Goal: Information Seeking & Learning: Find specific fact

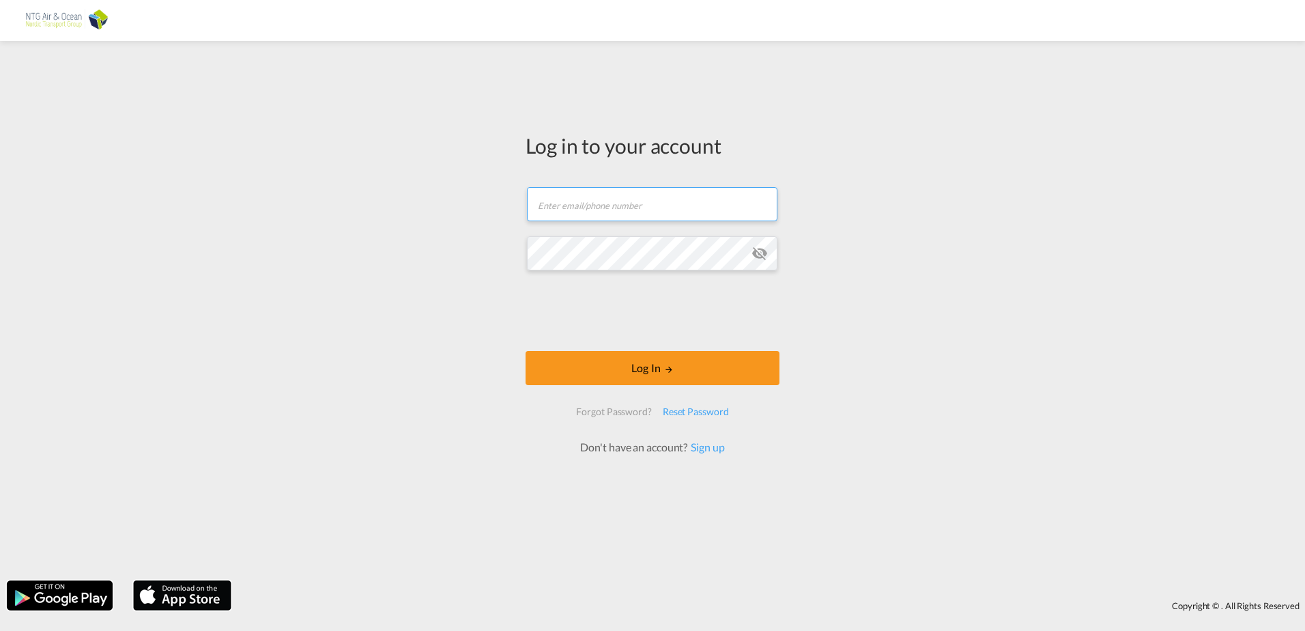
click at [597, 211] on input "text" at bounding box center [652, 204] width 251 height 34
type input "[EMAIL_ADDRESS][DOMAIN_NAME]"
click at [763, 251] on md-icon "icon-eye-off" at bounding box center [760, 253] width 16 height 16
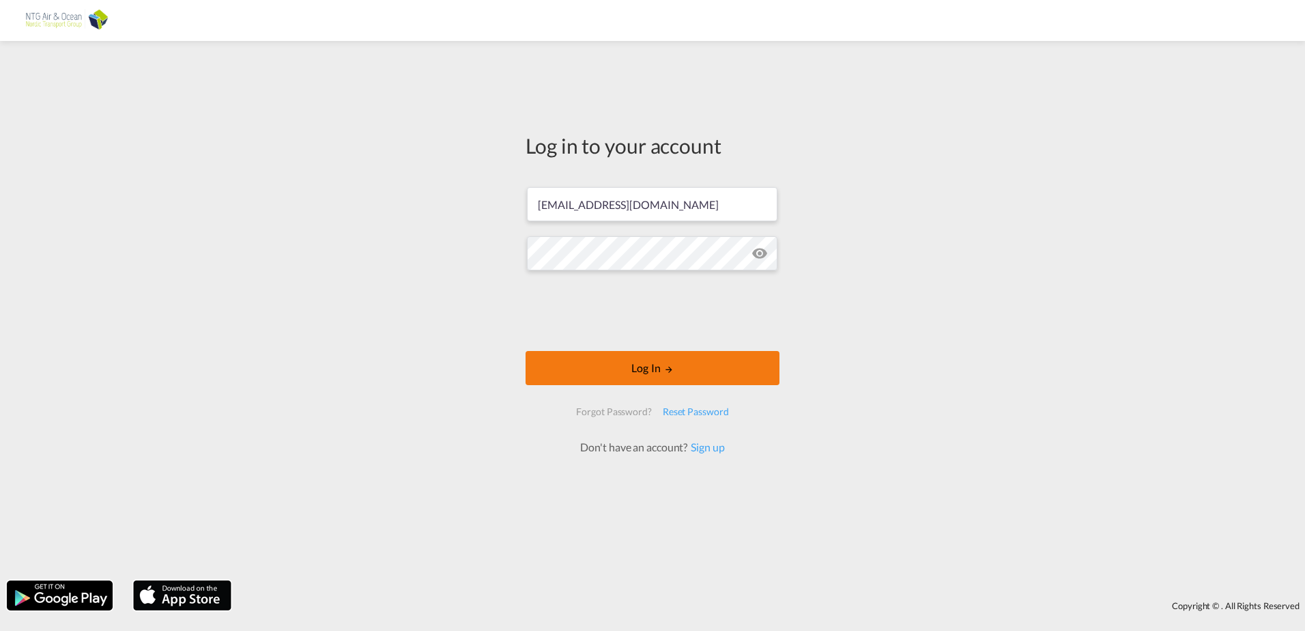
click at [672, 367] on md-icon "LOGIN" at bounding box center [669, 370] width 10 height 10
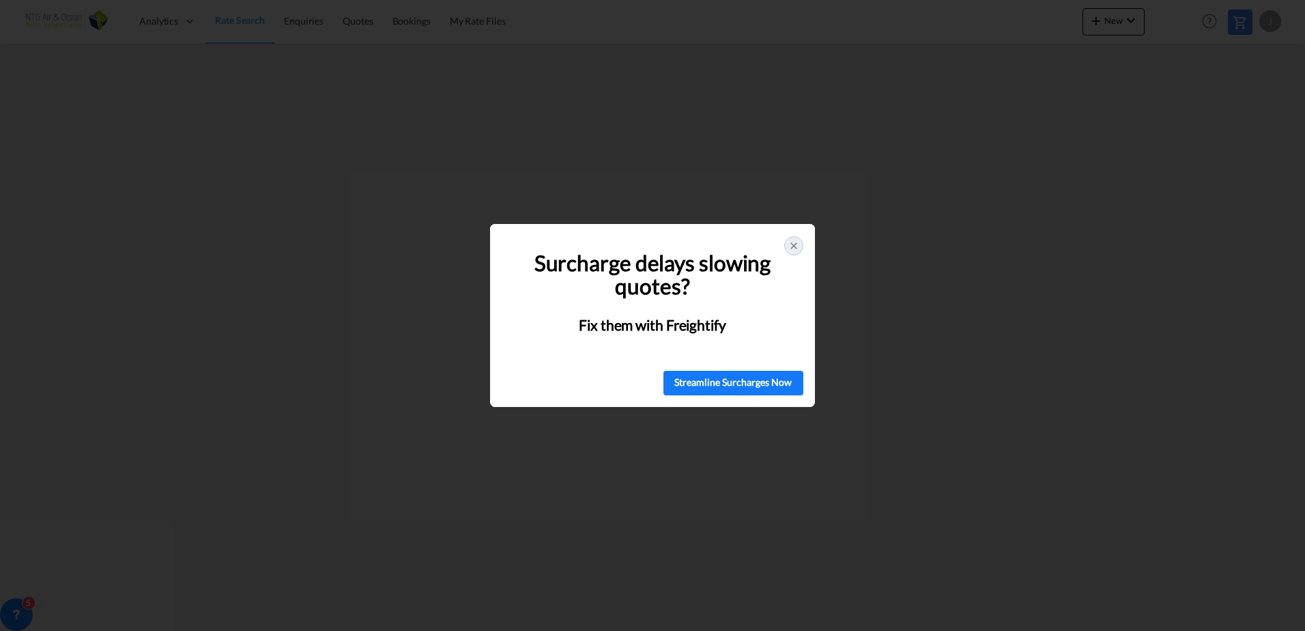
click at [787, 241] on div at bounding box center [794, 245] width 19 height 19
